Goal: Task Accomplishment & Management: Manage account settings

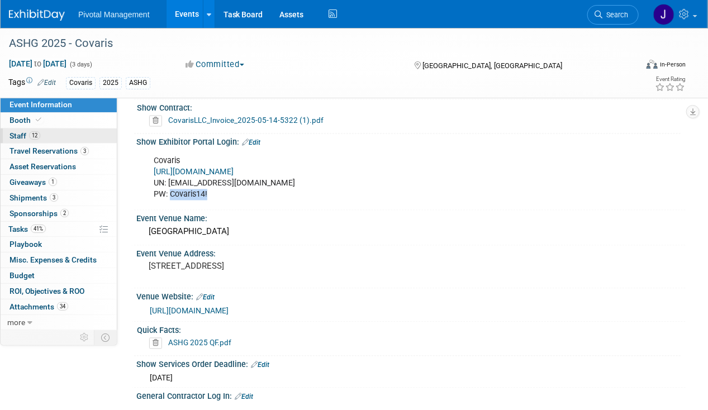
drag, startPoint x: 23, startPoint y: 121, endPoint x: 23, endPoint y: 127, distance: 6.2
click at [23, 121] on span "Booth" at bounding box center [27, 120] width 34 height 9
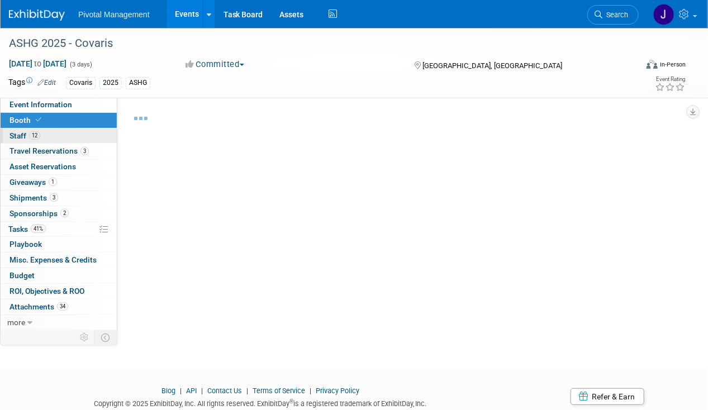
click at [25, 132] on span "Staff 12" at bounding box center [25, 135] width 31 height 9
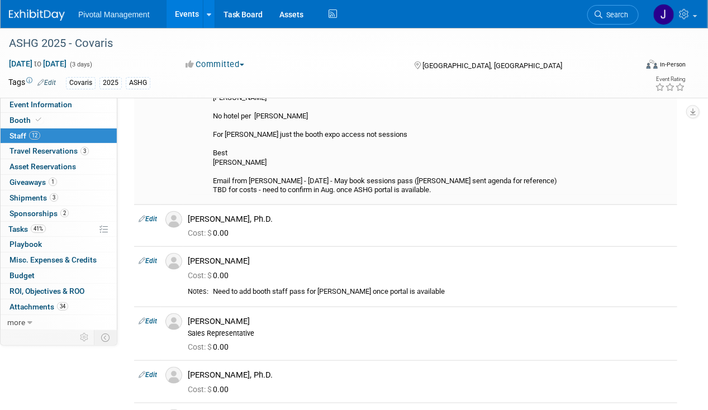
scroll to position [367, 0]
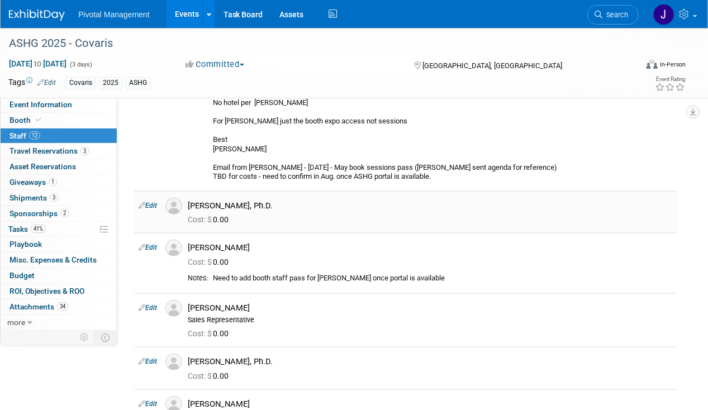
click at [151, 202] on link "Edit" at bounding box center [148, 206] width 18 height 8
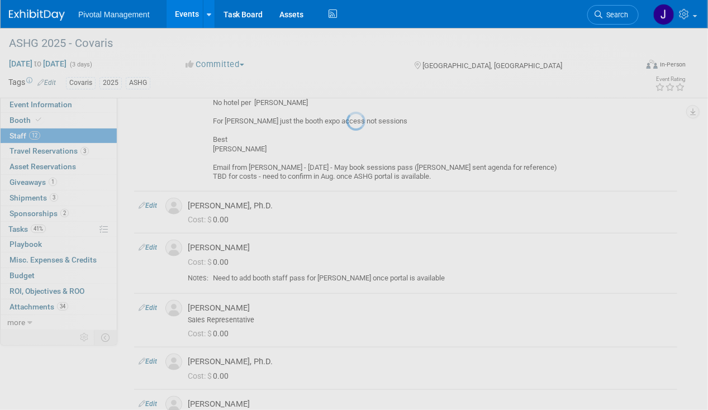
select select "f40283a8-6c51-4555-af40-ffc658e4caca"
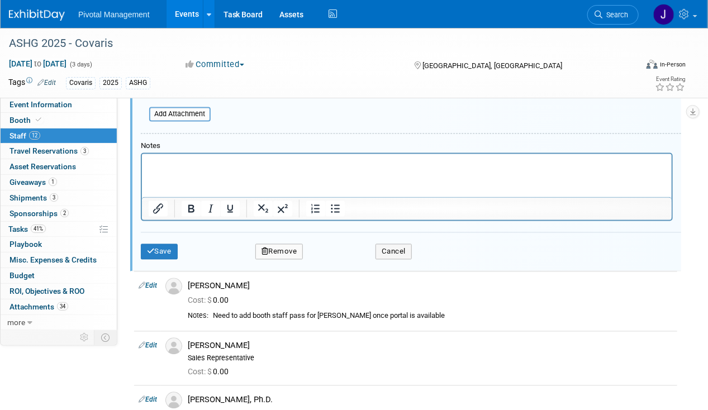
scroll to position [701, 0]
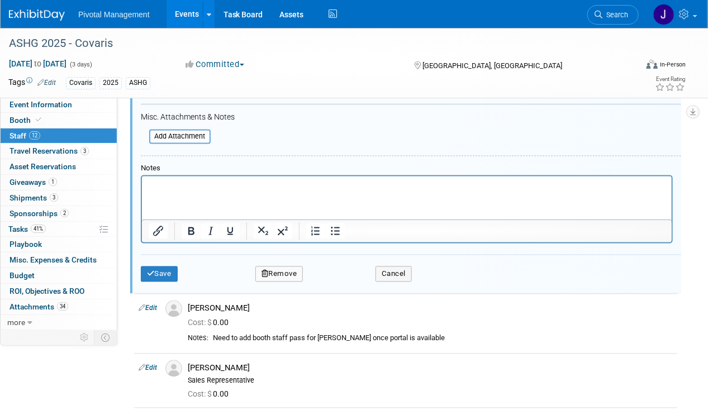
click at [184, 183] on p "Rich Text Area. Press ALT-0 for help." at bounding box center [406, 186] width 517 height 11
paste body "Rich Text Area. Press ALT-0 for help."
click at [151, 183] on p "full scientific registrations" at bounding box center [406, 186] width 517 height 11
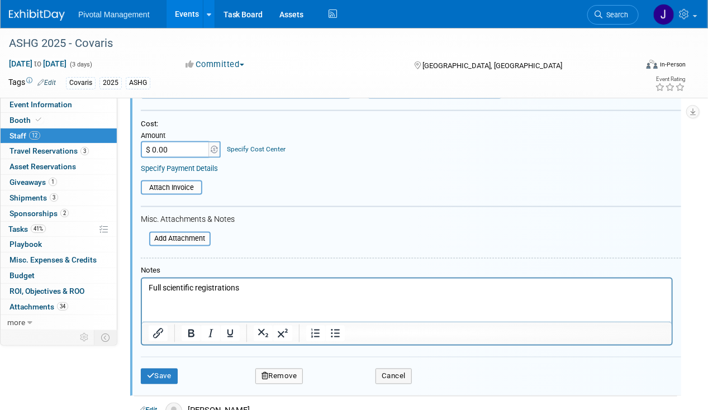
scroll to position [524, 0]
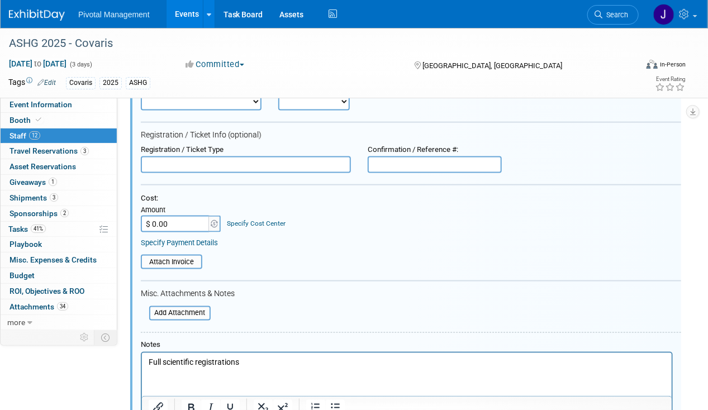
click at [259, 359] on p "Full scientific registrations" at bounding box center [406, 362] width 517 height 11
drag, startPoint x: 249, startPoint y: 361, endPoint x: 197, endPoint y: 359, distance: 52.0
click at [197, 359] on p "Full scientific registrations" at bounding box center [406, 362] width 517 height 11
click at [167, 365] on p "Full scientific Conference Access" at bounding box center [406, 362] width 517 height 11
click at [207, 358] on p "Full Scientific Conference Access" at bounding box center [406, 362] width 517 height 11
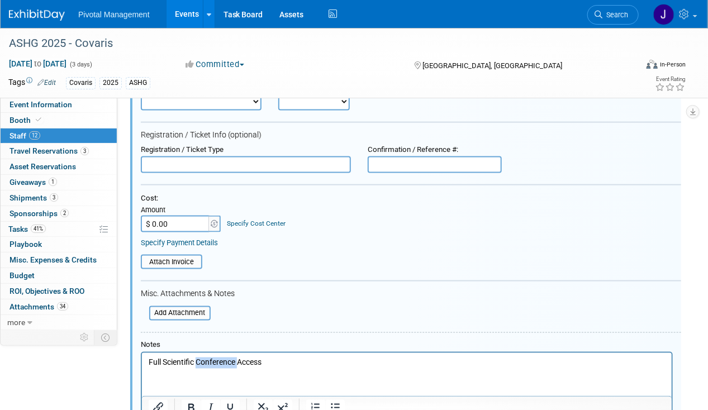
click at [207, 358] on p "Full Scientific Conference Access" at bounding box center [406, 362] width 517 height 11
copy p "Full Scientific Conference Access"
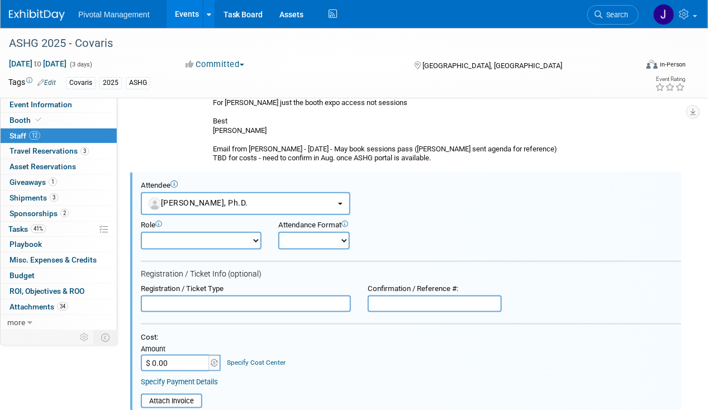
scroll to position [385, 0]
click at [157, 296] on input "text" at bounding box center [246, 304] width 210 height 17
type input "Full Scientific Conference Access"
click at [169, 233] on select "Applications Business Development CCO CEO CGO, Co-Founder CRO Demonstrator" at bounding box center [201, 242] width 121 height 18
select select "600"
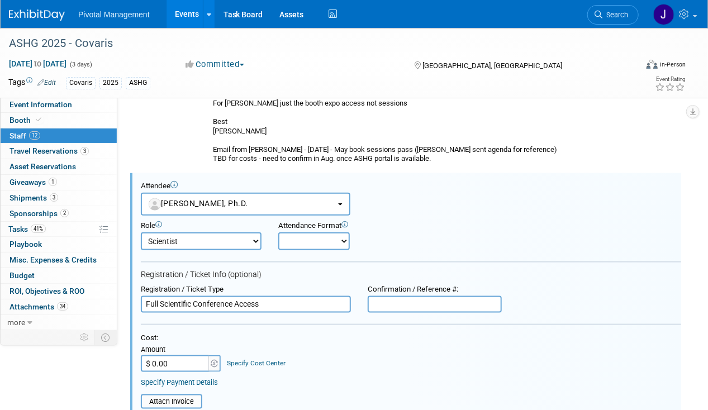
click at [141, 233] on select "Applications Business Development CCO CEO CGO, Co-Founder CRO Demonstrator" at bounding box center [201, 242] width 121 height 18
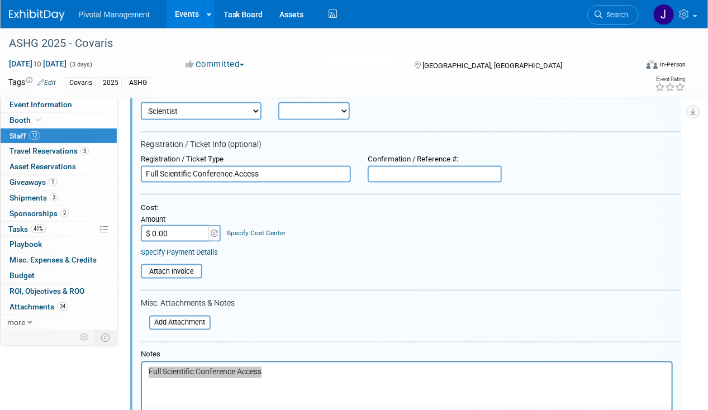
scroll to position [606, 0]
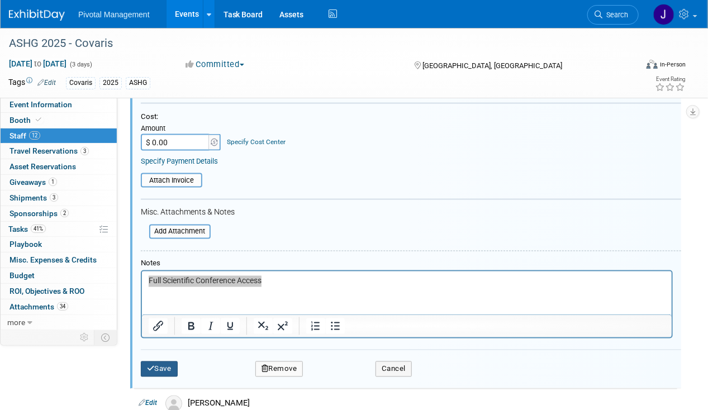
click at [164, 362] on button "Save" at bounding box center [159, 370] width 37 height 16
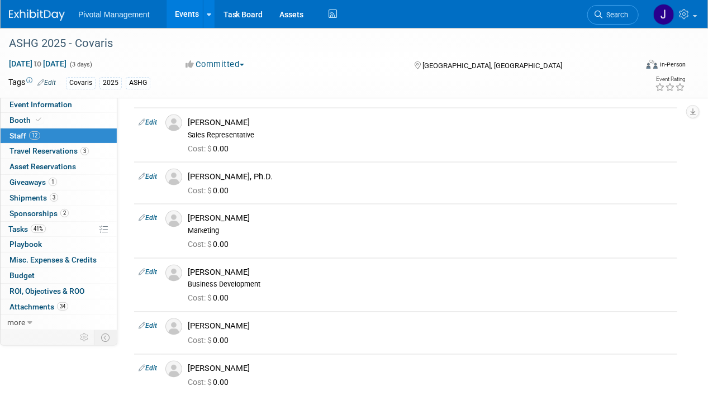
drag, startPoint x: 39, startPoint y: 146, endPoint x: 151, endPoint y: 154, distance: 113.1
click at [39, 146] on span "Travel Reservations 3" at bounding box center [49, 150] width 79 height 9
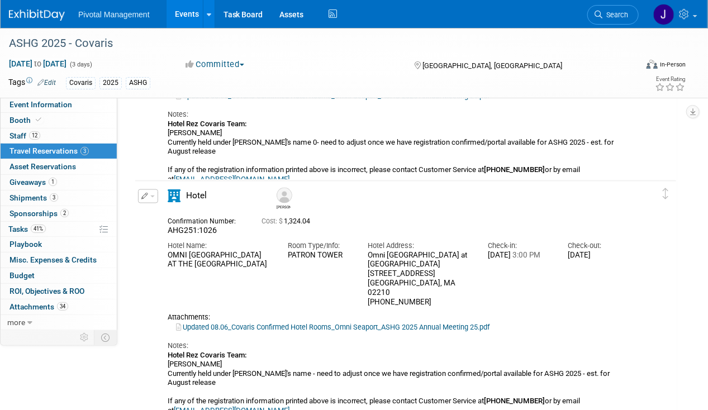
scroll to position [685, 0]
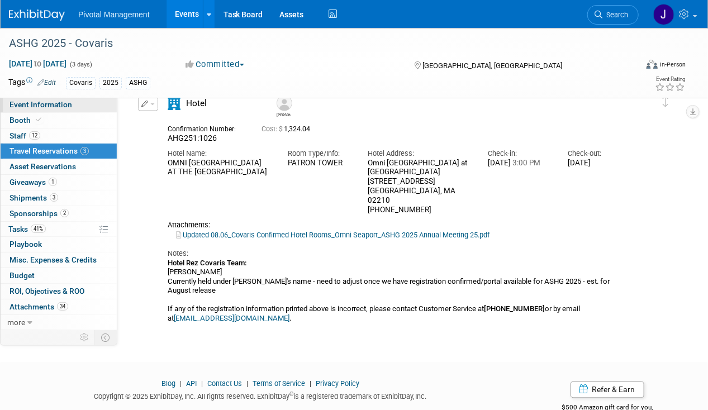
click at [76, 105] on link "Event Information" at bounding box center [59, 104] width 116 height 15
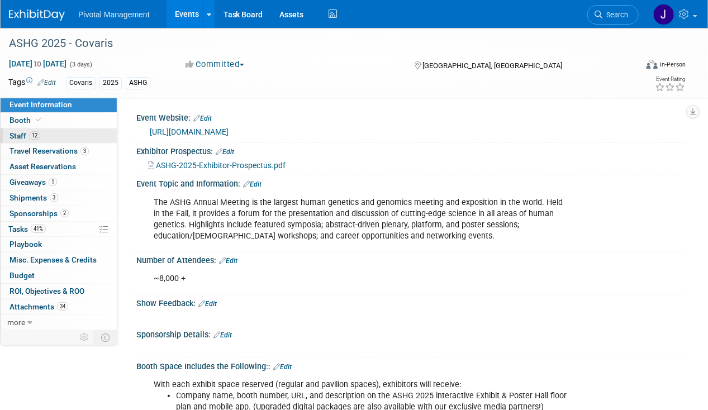
drag, startPoint x: 45, startPoint y: 134, endPoint x: 78, endPoint y: 134, distance: 33.0
click at [45, 134] on link "12 Staff 12" at bounding box center [59, 136] width 116 height 15
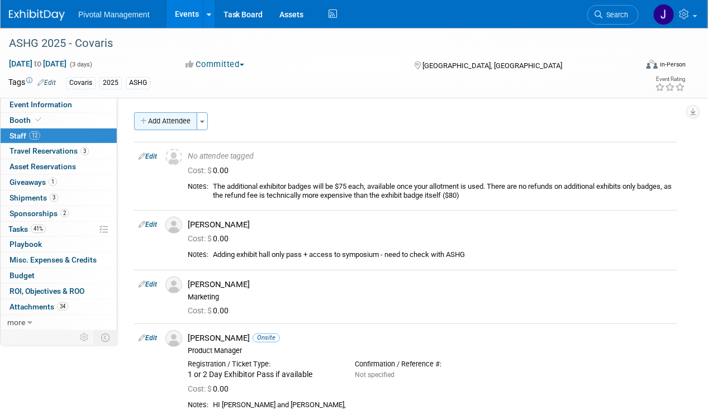
click at [163, 120] on button "Add Attendee" at bounding box center [165, 121] width 63 height 18
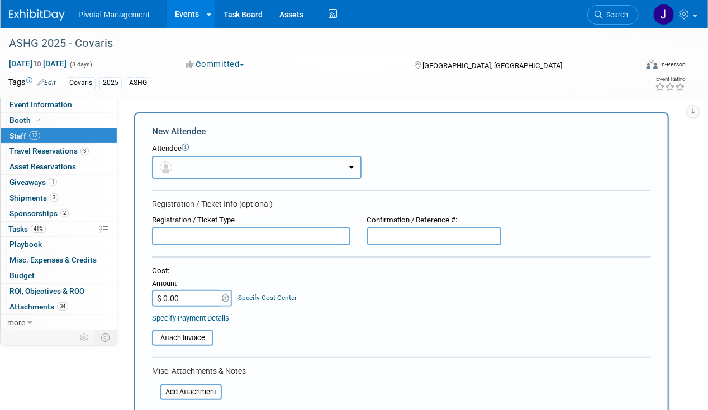
click at [221, 163] on button "button" at bounding box center [257, 167] width 210 height 23
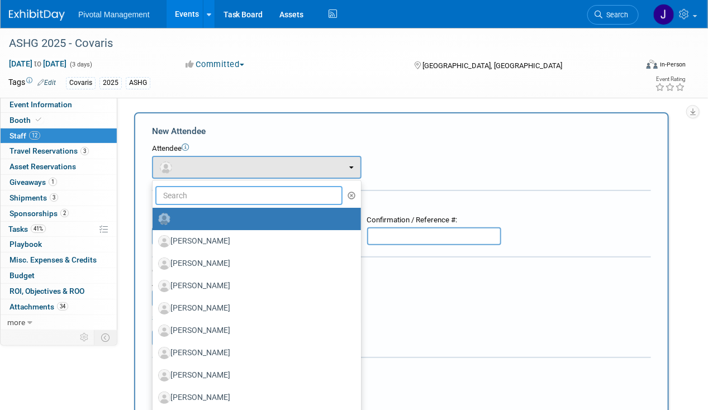
click at [213, 196] on input "text" at bounding box center [248, 195] width 187 height 19
type input "[PERSON_NAME]"
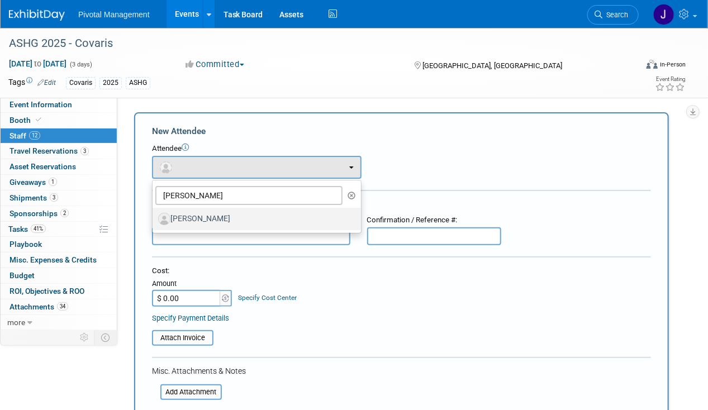
click at [215, 211] on label "[PERSON_NAME]" at bounding box center [254, 219] width 192 height 18
click at [154, 214] on input "[PERSON_NAME]" at bounding box center [150, 217] width 7 height 7
select select "8924b151-304e-4209-bd65-fe7ae52abedc"
select select "4"
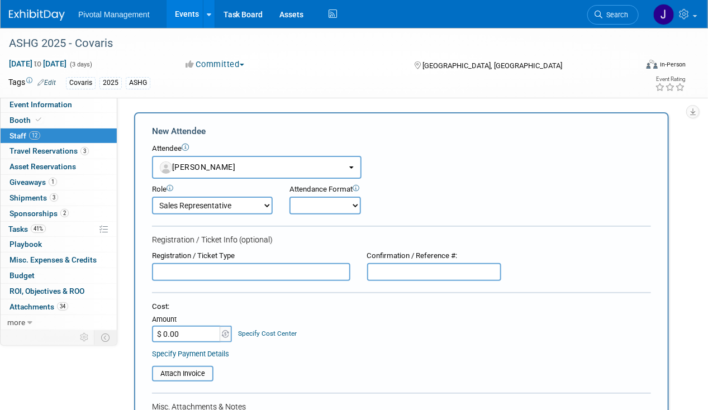
click at [199, 268] on input "text" at bounding box center [251, 272] width 198 height 18
type input "F"
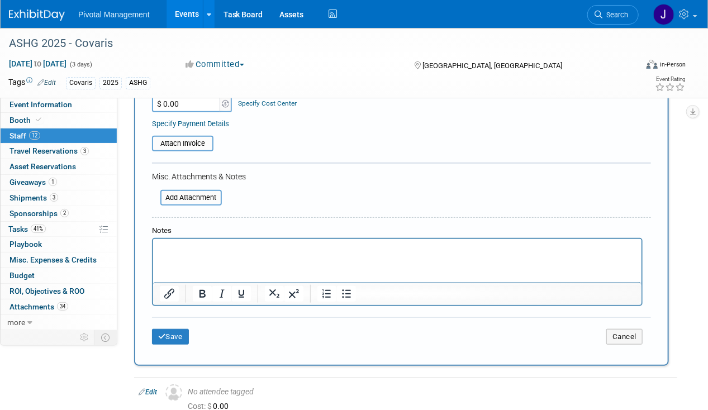
scroll to position [235, 0]
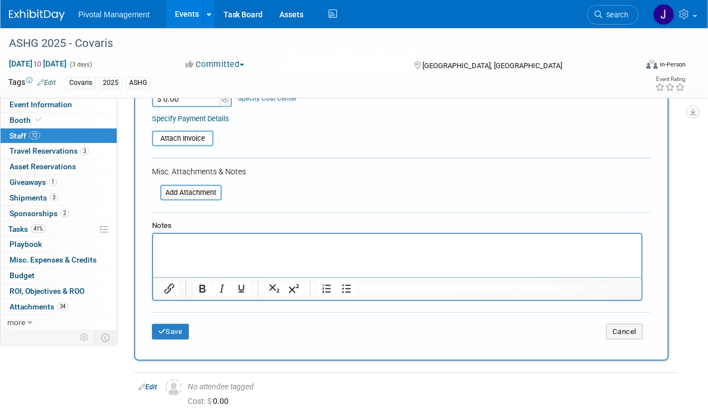
type input "Full Conference Access Badge"
click at [224, 250] on html at bounding box center [397, 242] width 489 height 16
click at [217, 244] on p "Rich Text Area. Press ALT-0 for help." at bounding box center [397, 244] width 476 height 11
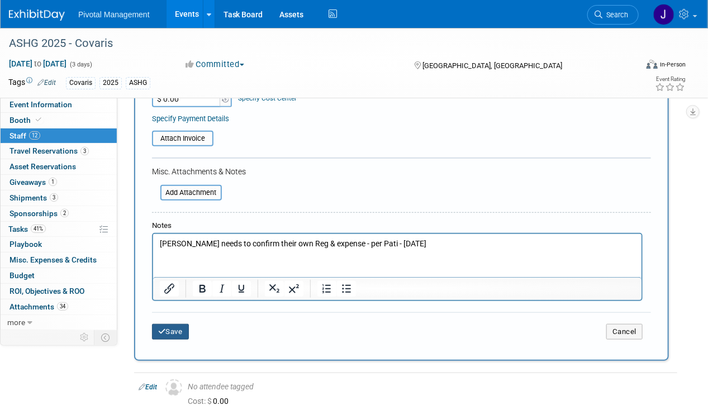
click at [176, 327] on button "Save" at bounding box center [170, 332] width 37 height 16
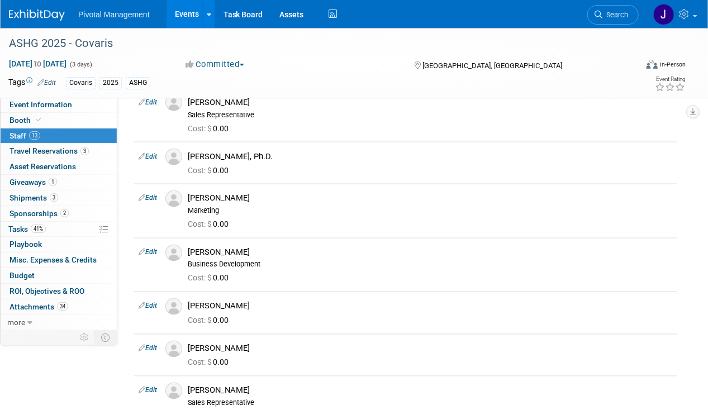
scroll to position [544, 0]
